Goal: Task Accomplishment & Management: Use online tool/utility

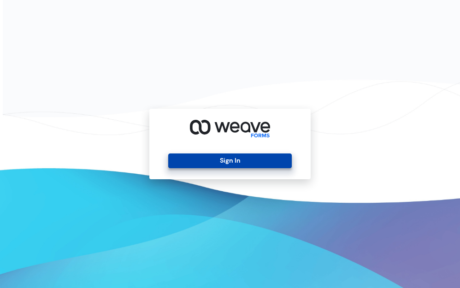
click at [233, 160] on button "Sign In" at bounding box center [229, 160] width 123 height 15
